Goal: Task Accomplishment & Management: Manage account settings

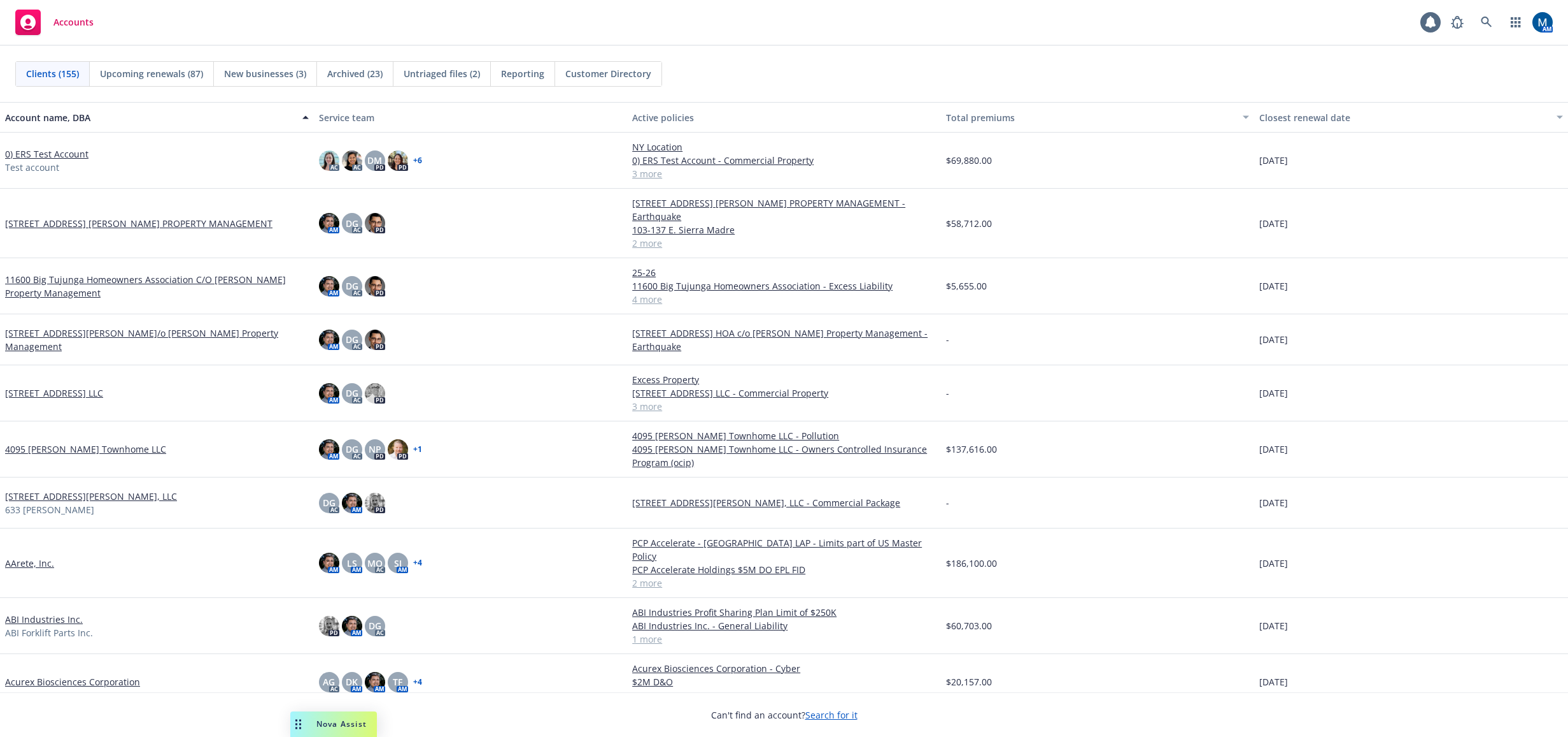
click at [917, 9] on div "Accounts 1 AM" at bounding box center [784, 23] width 1568 height 46
click at [1492, 19] on icon at bounding box center [1486, 22] width 11 height 11
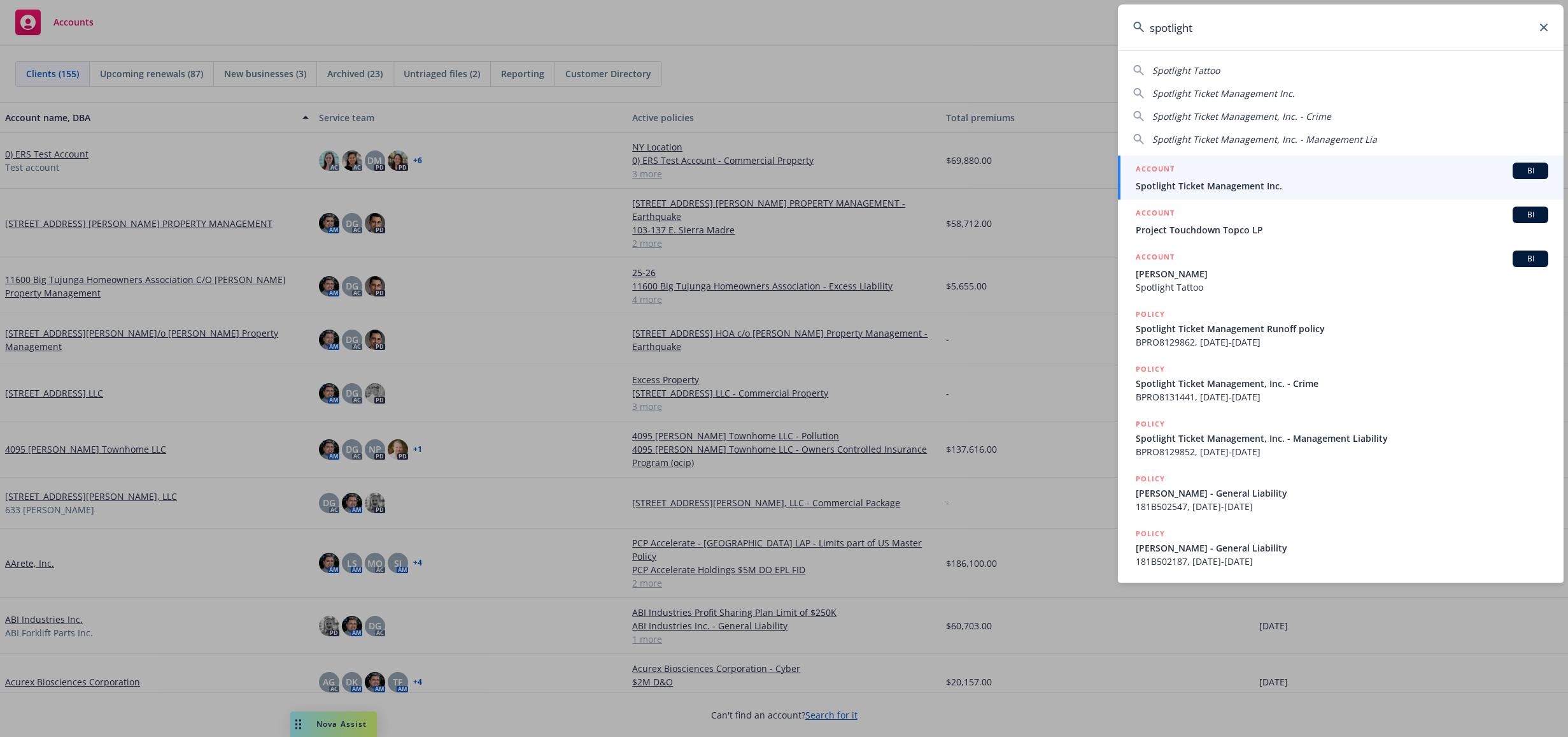
type input "spotlight"
click at [1247, 184] on span "Spotlight Ticket Management Inc." at bounding box center [1342, 185] width 413 height 13
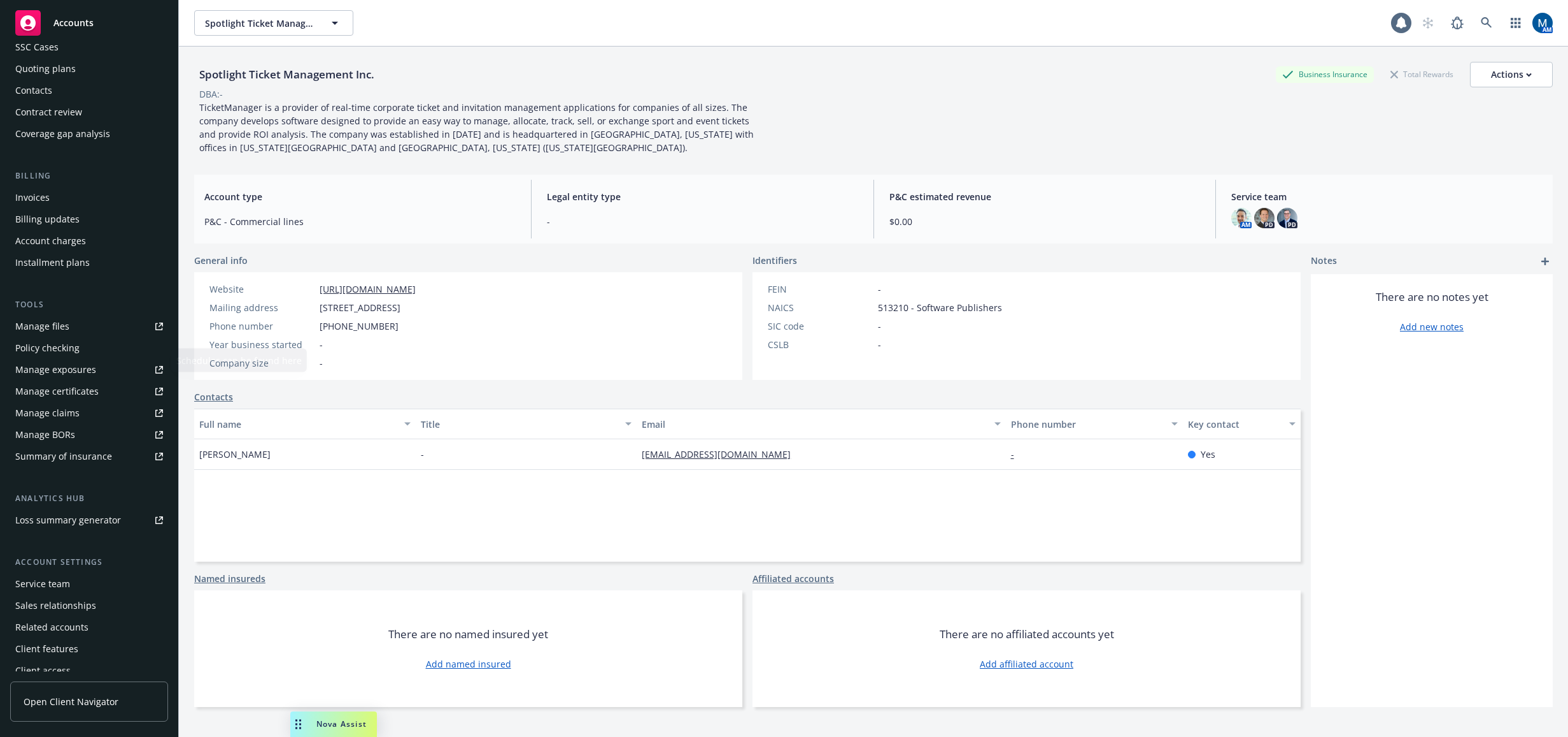
scroll to position [115, 0]
click at [71, 570] on div "Service team" at bounding box center [89, 574] width 148 height 20
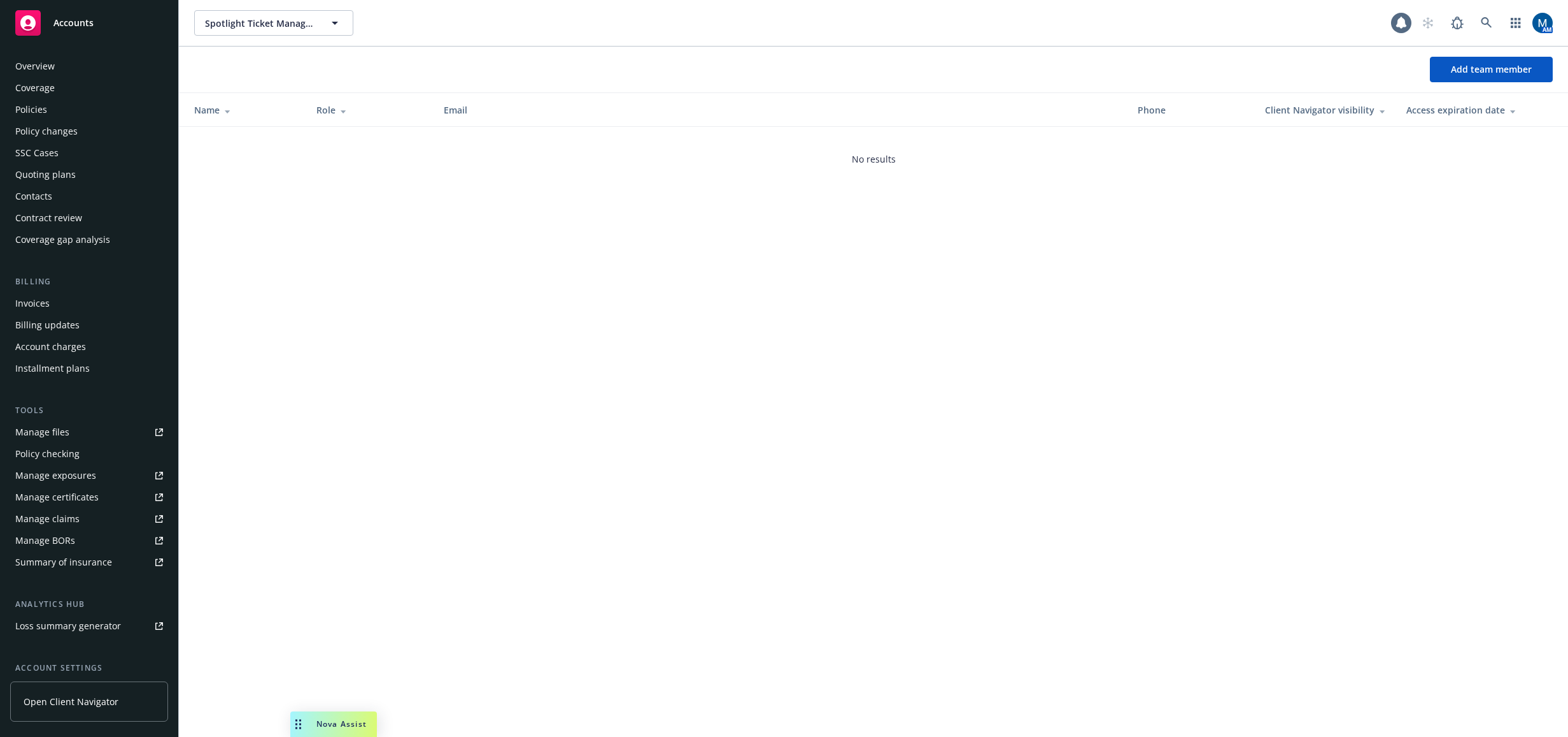
scroll to position [115, 0]
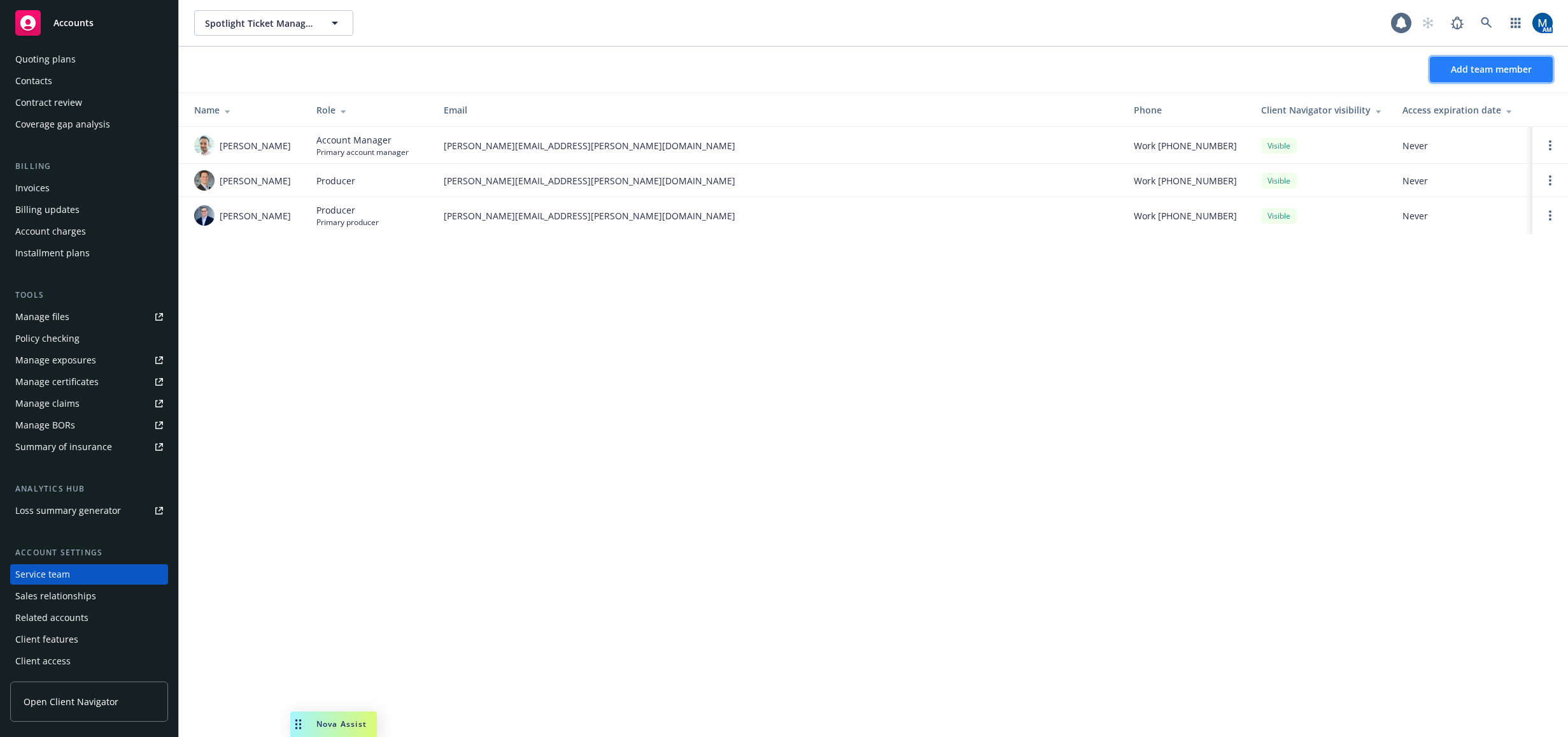
click at [1512, 71] on span "Add team member" at bounding box center [1491, 69] width 81 height 12
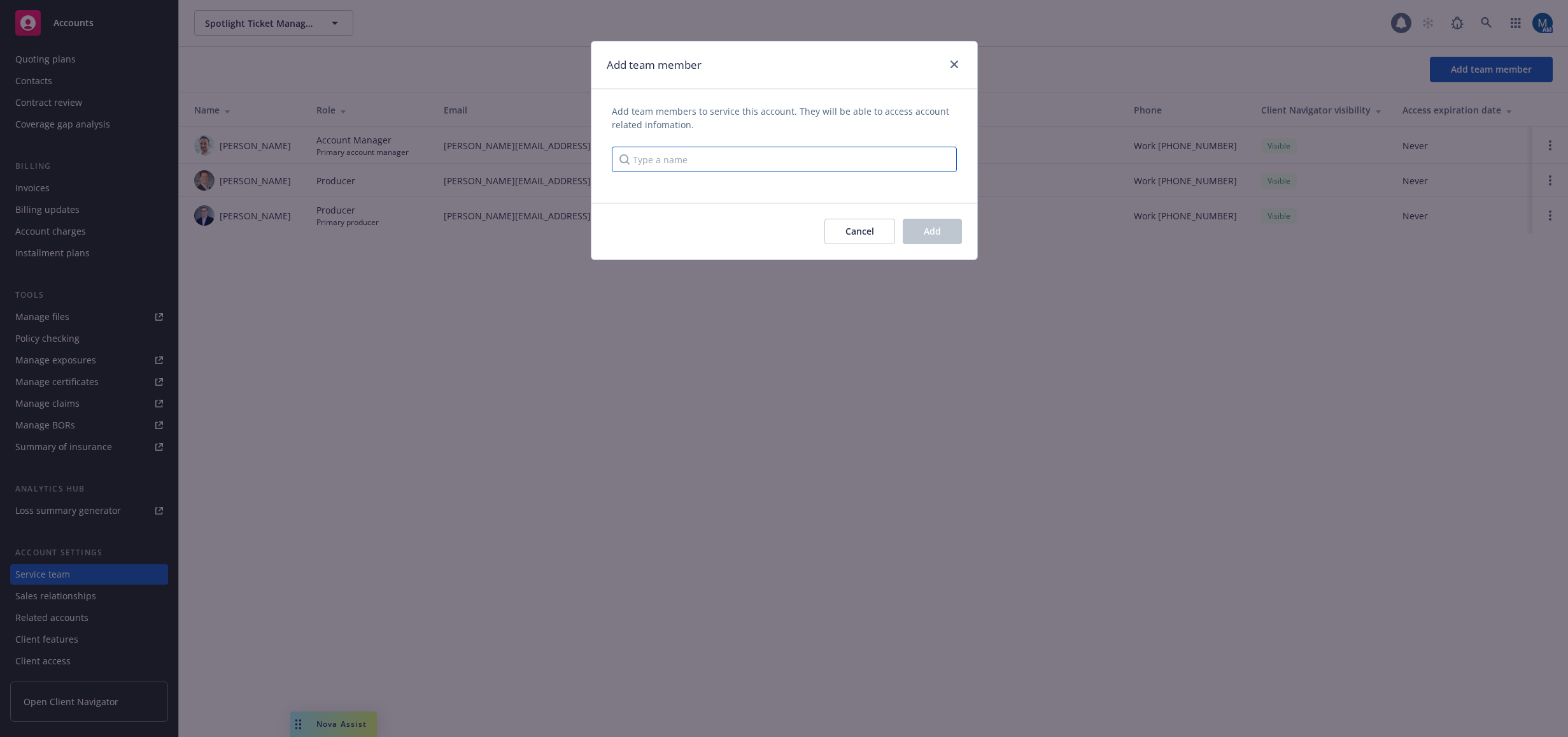
click at [691, 152] on input "Type a name" at bounding box center [784, 159] width 345 height 25
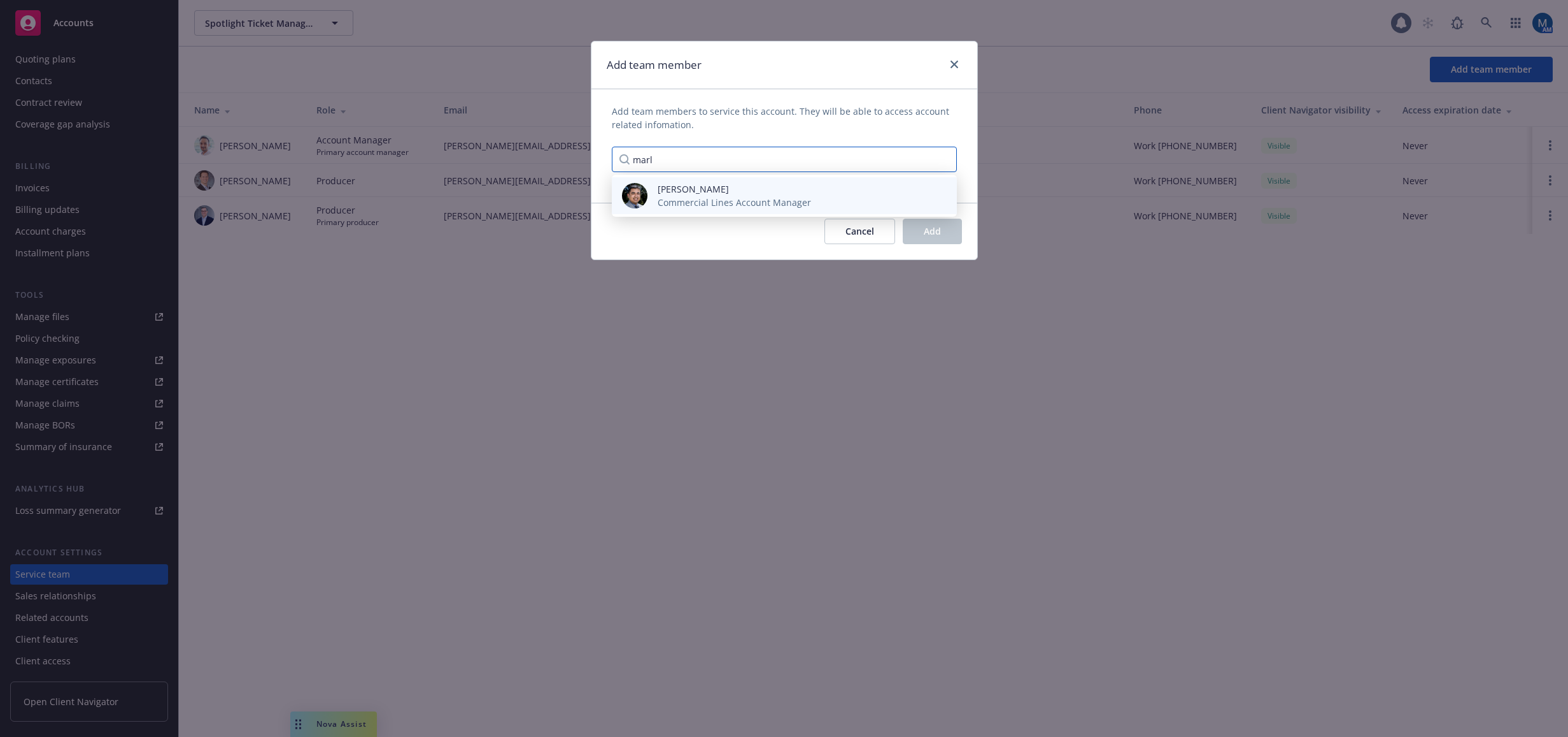
type input "marl"
click at [701, 195] on span "[PERSON_NAME]" at bounding box center [735, 188] width 154 height 13
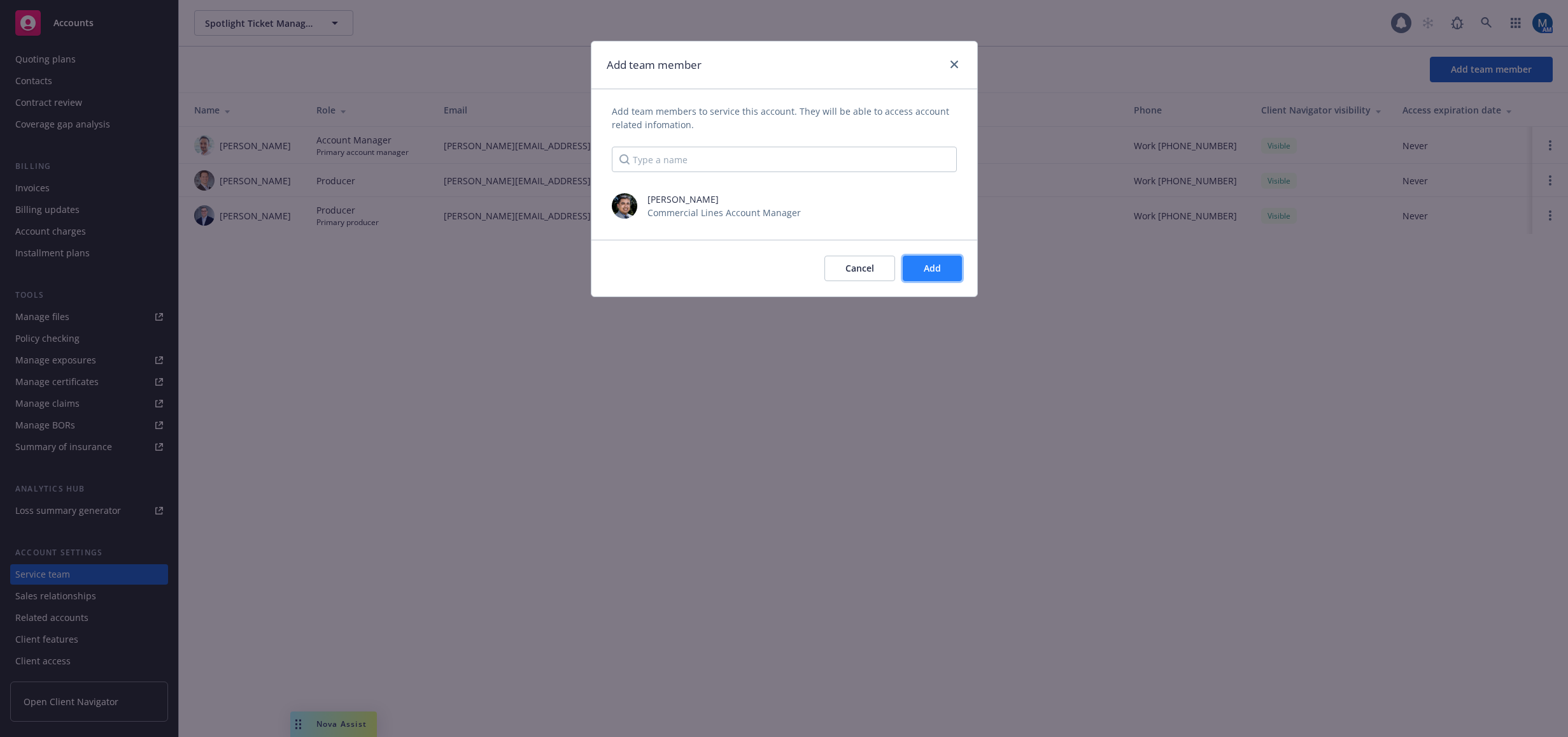
click at [927, 268] on span "Add" at bounding box center [932, 268] width 17 height 12
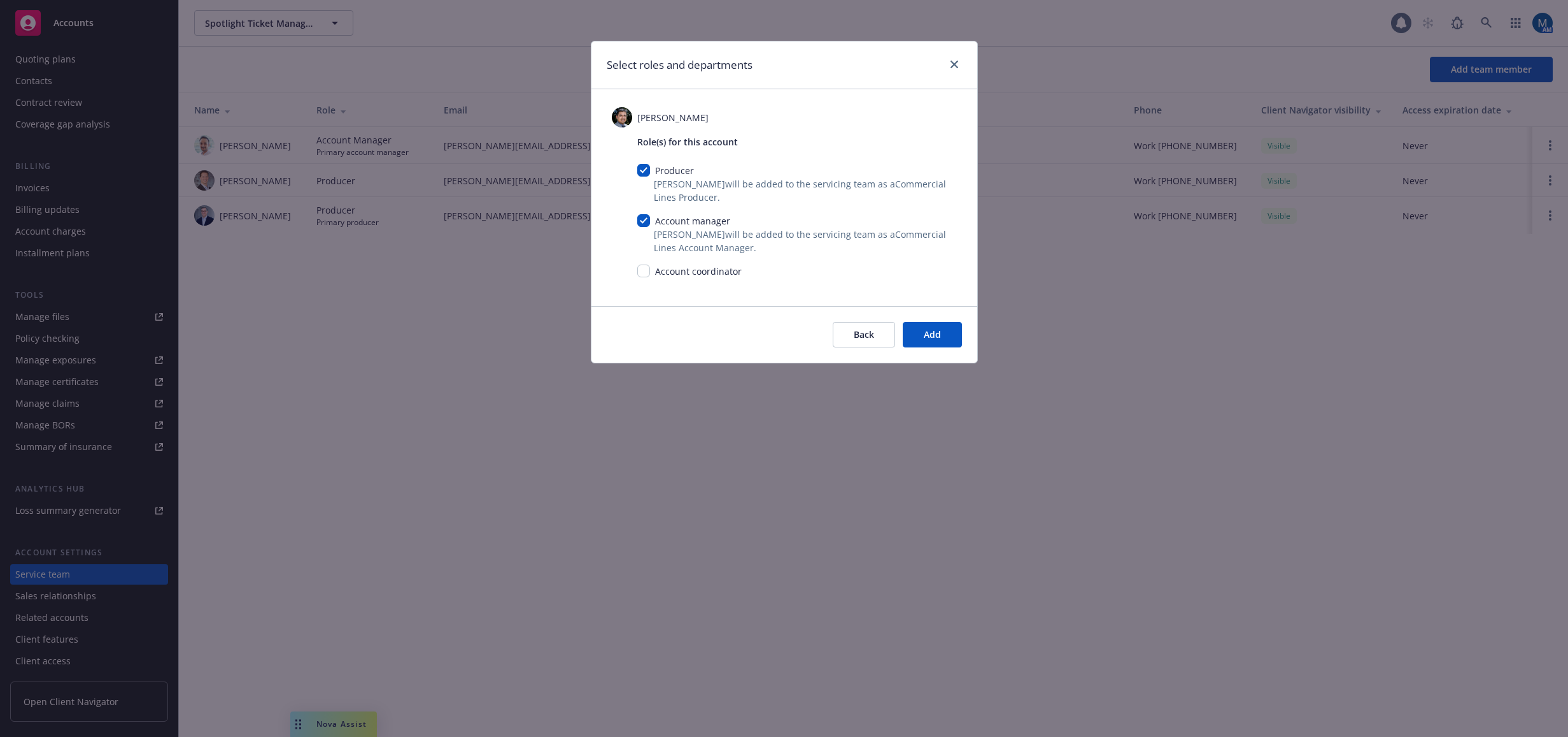
click at [654, 168] on div "Producer" at bounding box center [674, 170] width 47 height 13
click at [651, 168] on div "Producer" at bounding box center [674, 170] width 47 height 13
click at [647, 170] on input "checkbox" at bounding box center [644, 170] width 13 height 13
checkbox input "false"
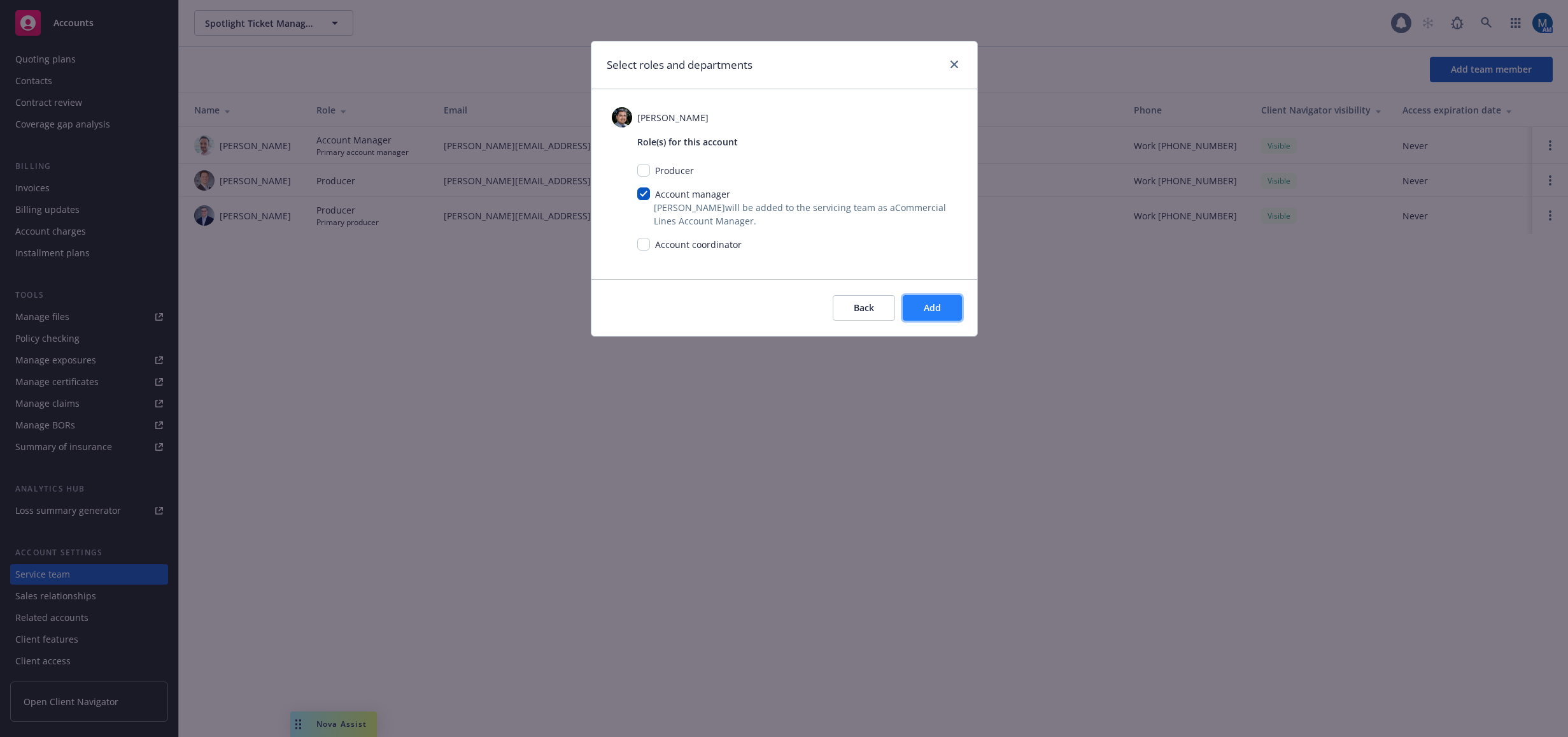
click at [925, 311] on span "Add" at bounding box center [932, 307] width 17 height 12
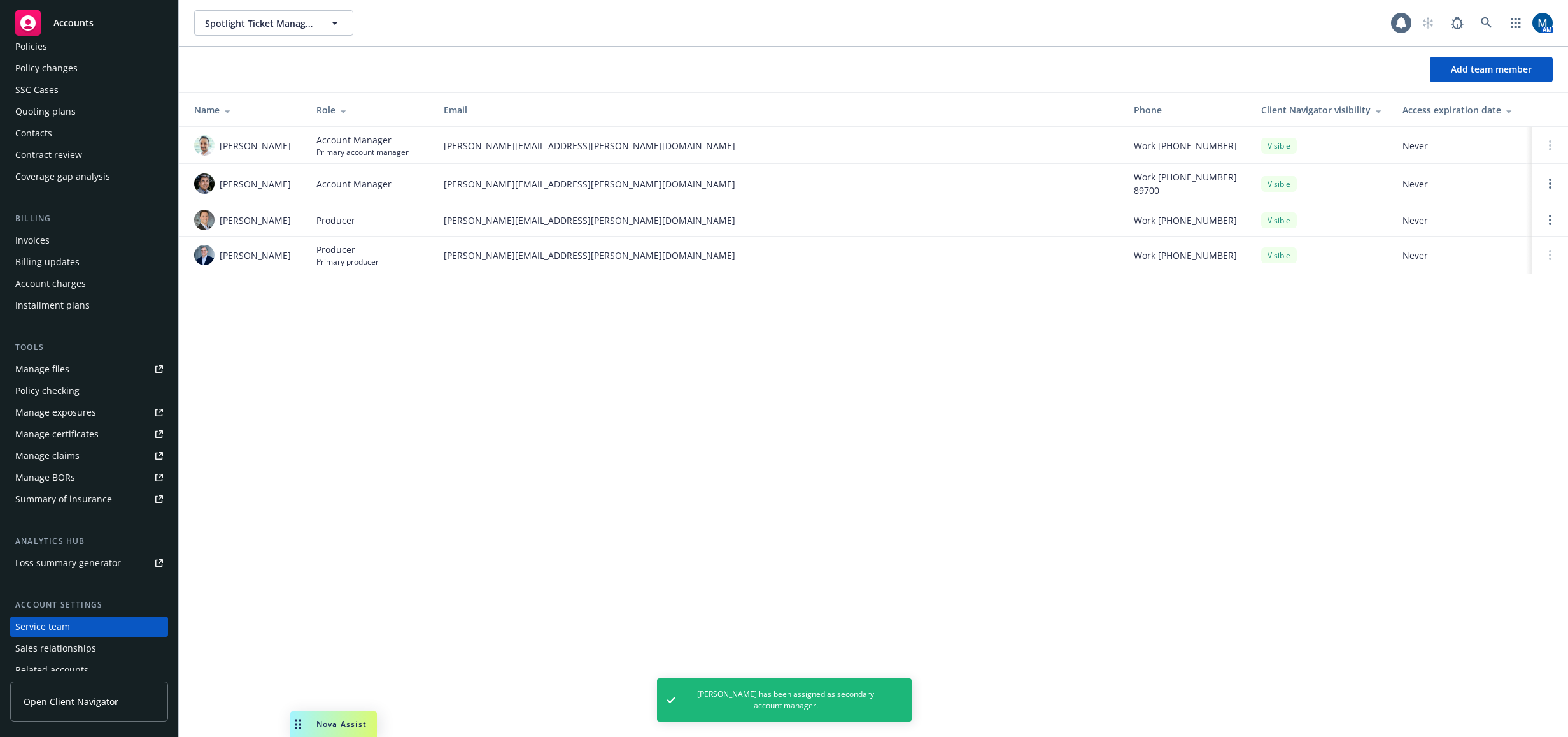
scroll to position [0, 0]
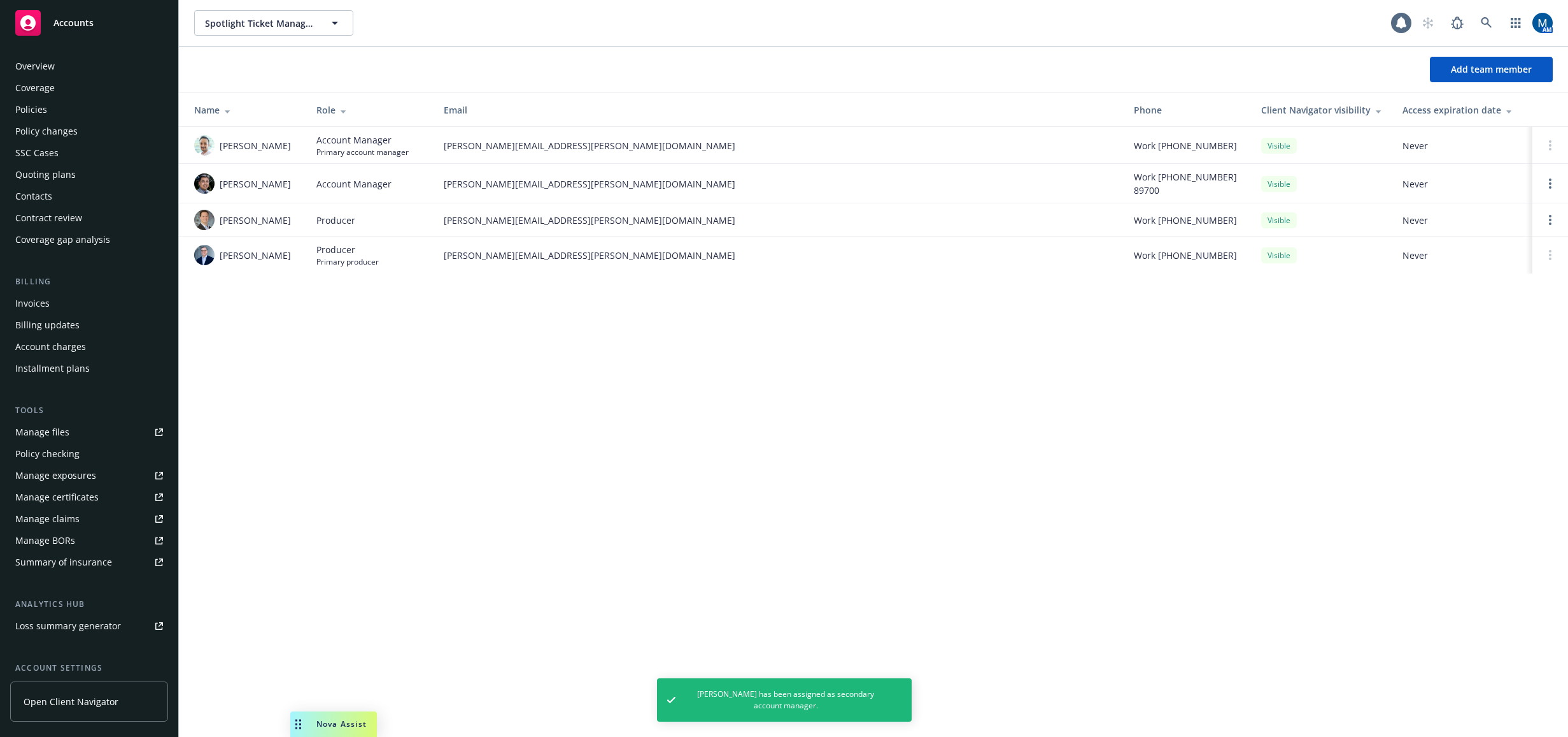
click at [51, 113] on div "Policies" at bounding box center [89, 109] width 148 height 20
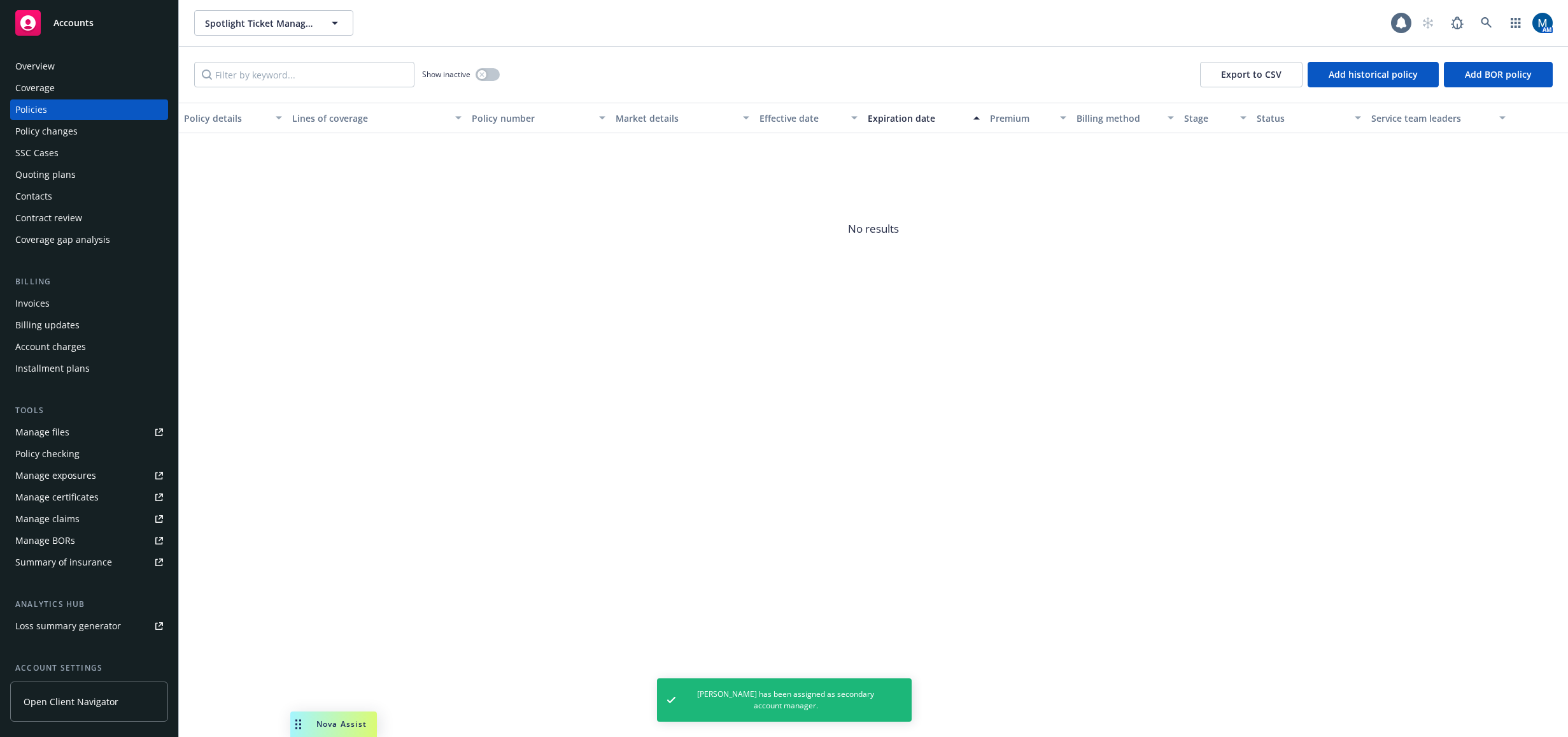
click at [68, 62] on div "Overview" at bounding box center [89, 66] width 148 height 20
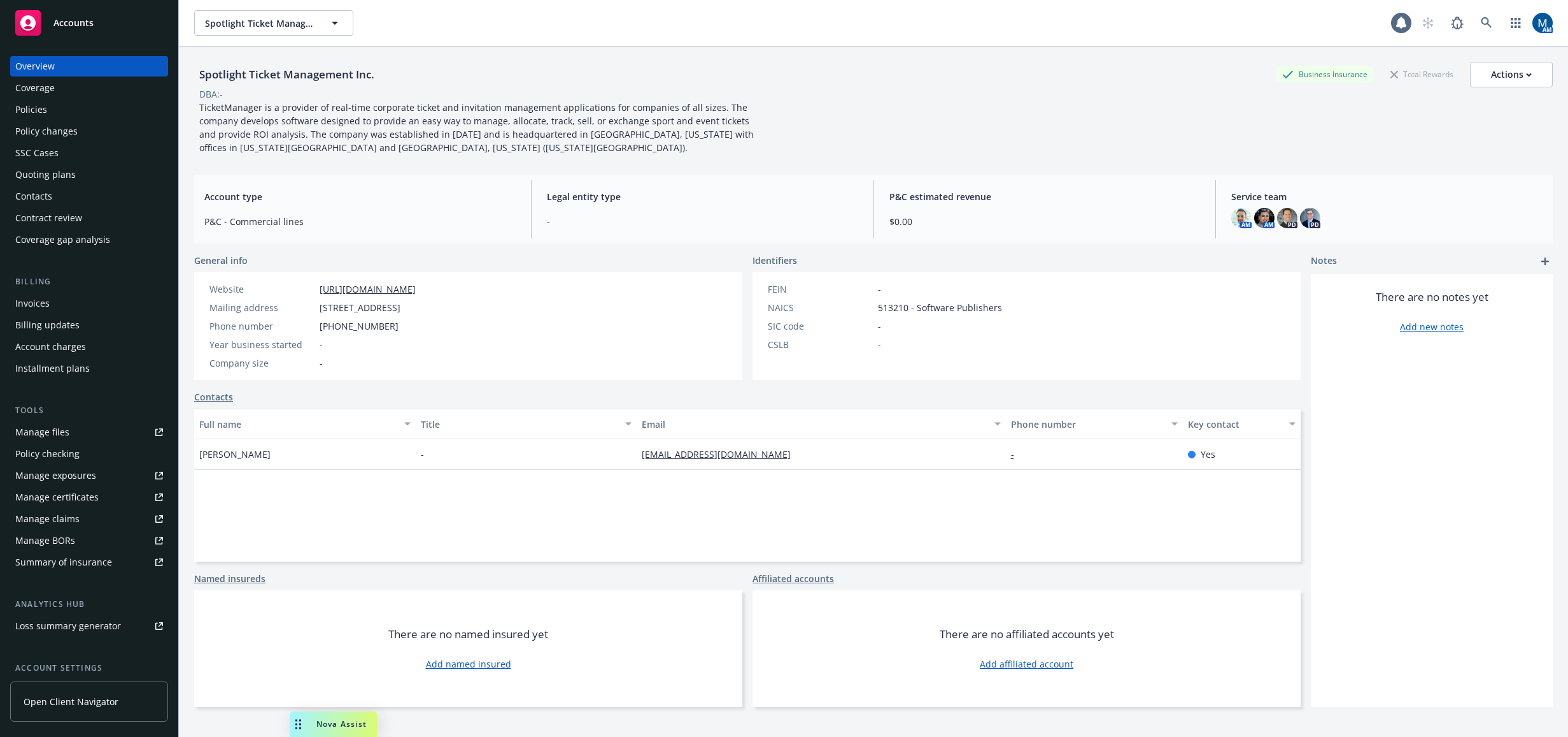
drag, startPoint x: 781, startPoint y: 59, endPoint x: 820, endPoint y: 55, distance: 39.2
click at [781, 59] on div "Spotlight Ticket Management Inc. Business Insurance Total Rewards Actions DBA: …" at bounding box center [873, 106] width 1359 height 118
click at [1481, 20] on icon at bounding box center [1486, 22] width 11 height 11
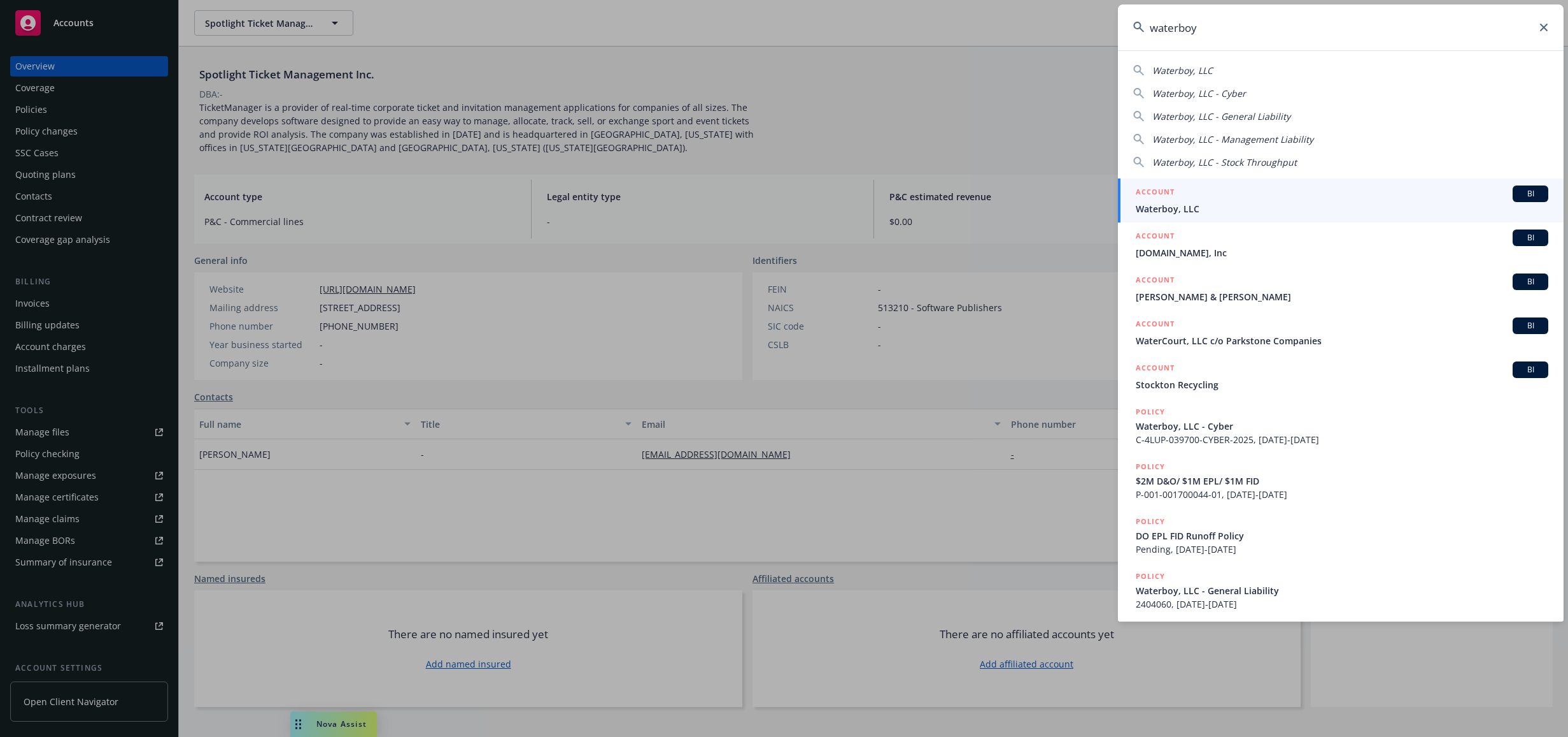
type input "waterboy"
click at [1228, 199] on div "ACCOUNT BI" at bounding box center [1342, 193] width 413 height 17
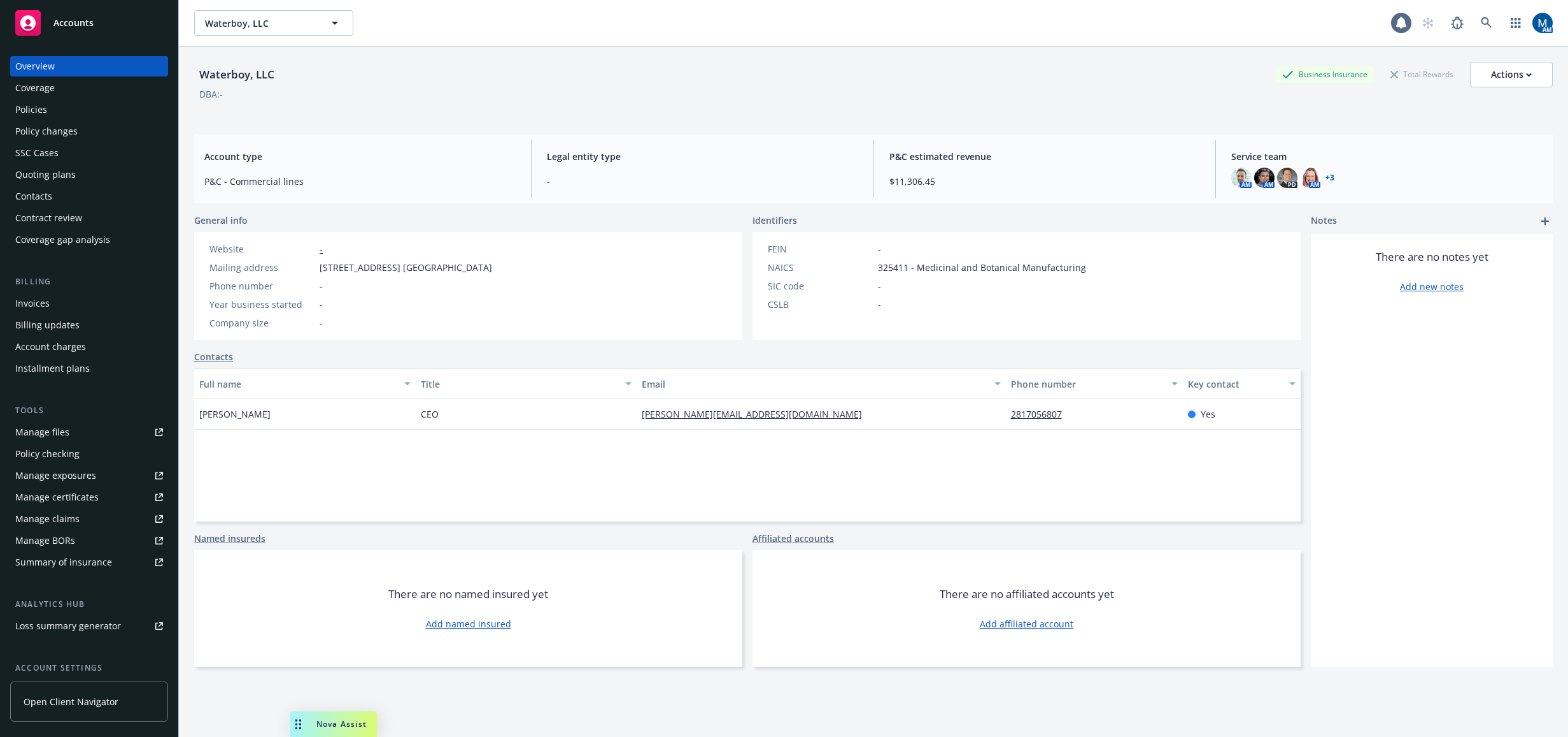
click at [104, 108] on div "Policies" at bounding box center [89, 109] width 148 height 20
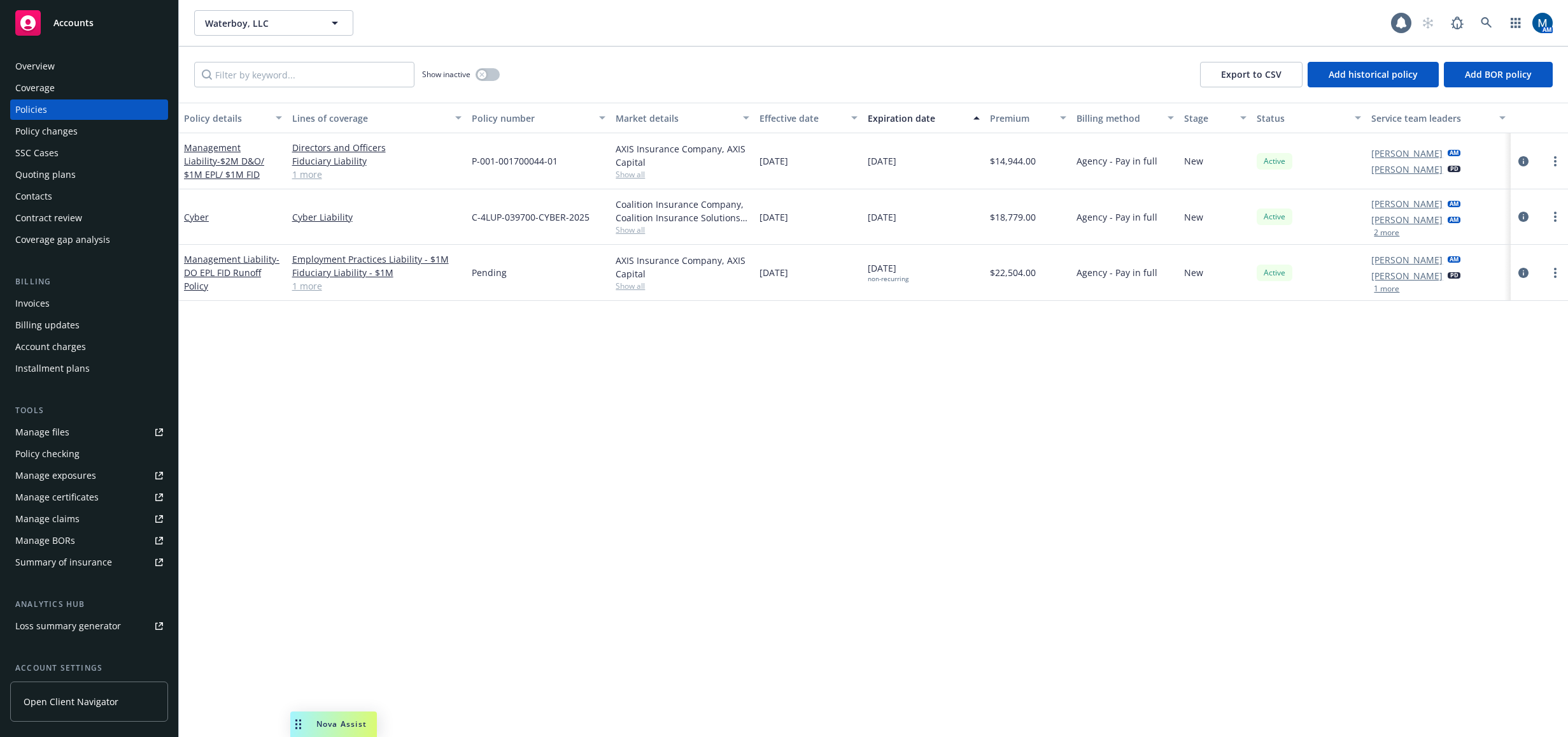
click at [493, 398] on div "Policy details Lines of coverage Policy number Market details Effective date Ex…" at bounding box center [873, 420] width 1389 height 634
